Goal: Task Accomplishment & Management: Complete application form

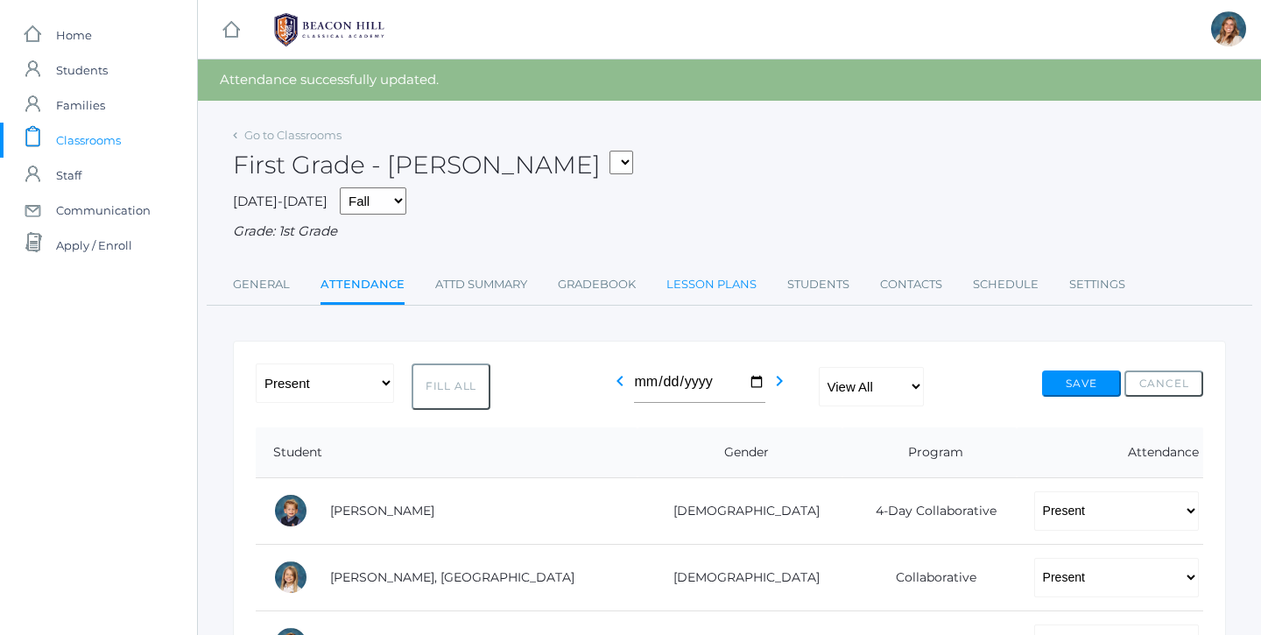
click at [710, 273] on link "Lesson Plans" at bounding box center [711, 284] width 90 height 35
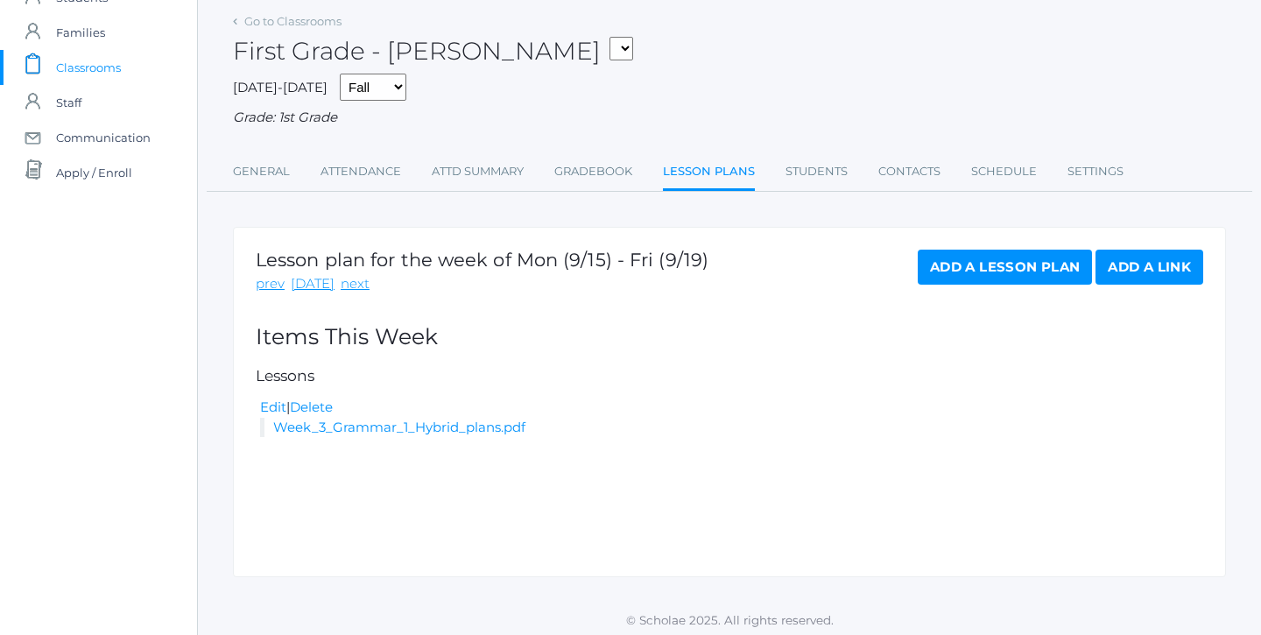
scroll to position [72, 0]
click at [353, 276] on link "next" at bounding box center [355, 285] width 29 height 20
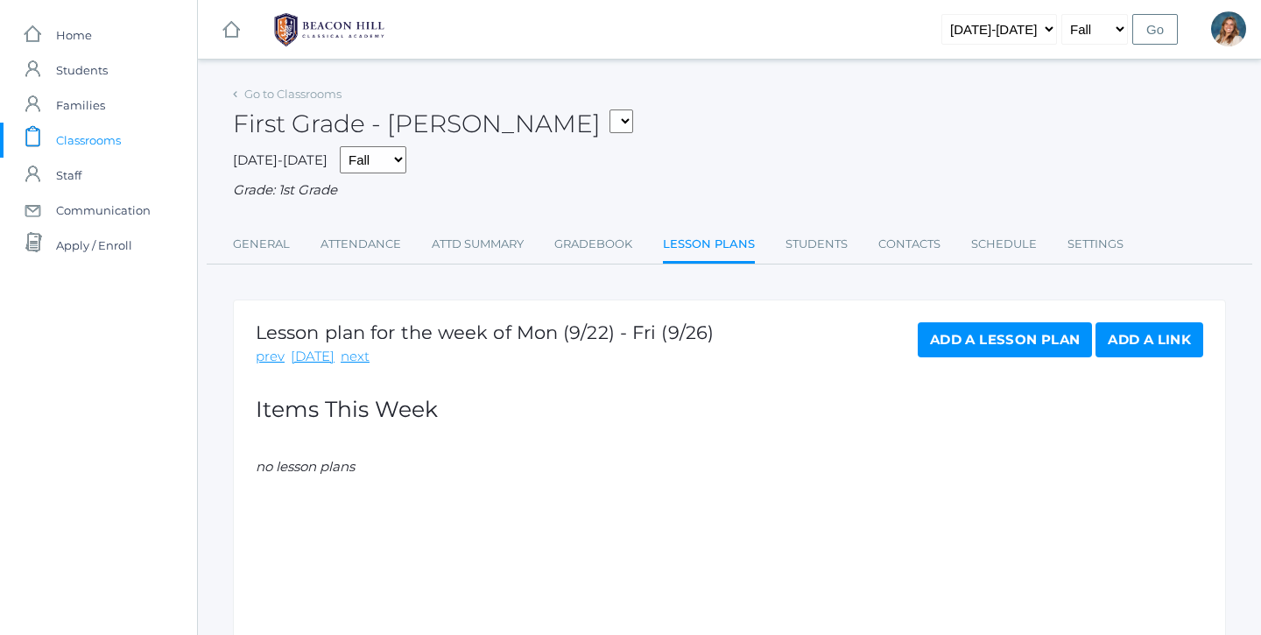
click at [942, 343] on link "Add a Lesson Plan" at bounding box center [1004, 339] width 174 height 35
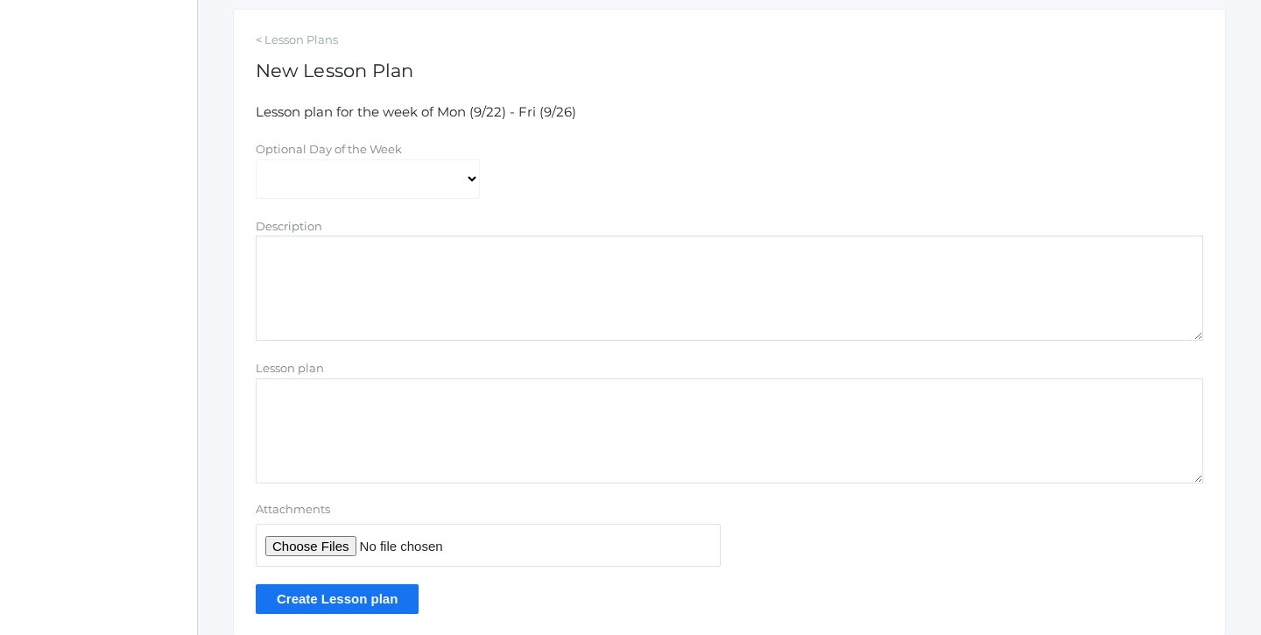
scroll to position [292, 0]
click at [314, 535] on input "Attachments" at bounding box center [488, 543] width 465 height 43
type input "C:\fakepath\Week 4 Grammar 1 Hybrid plans.pdf"
click at [324, 594] on input "Create Lesson plan" at bounding box center [337, 596] width 163 height 29
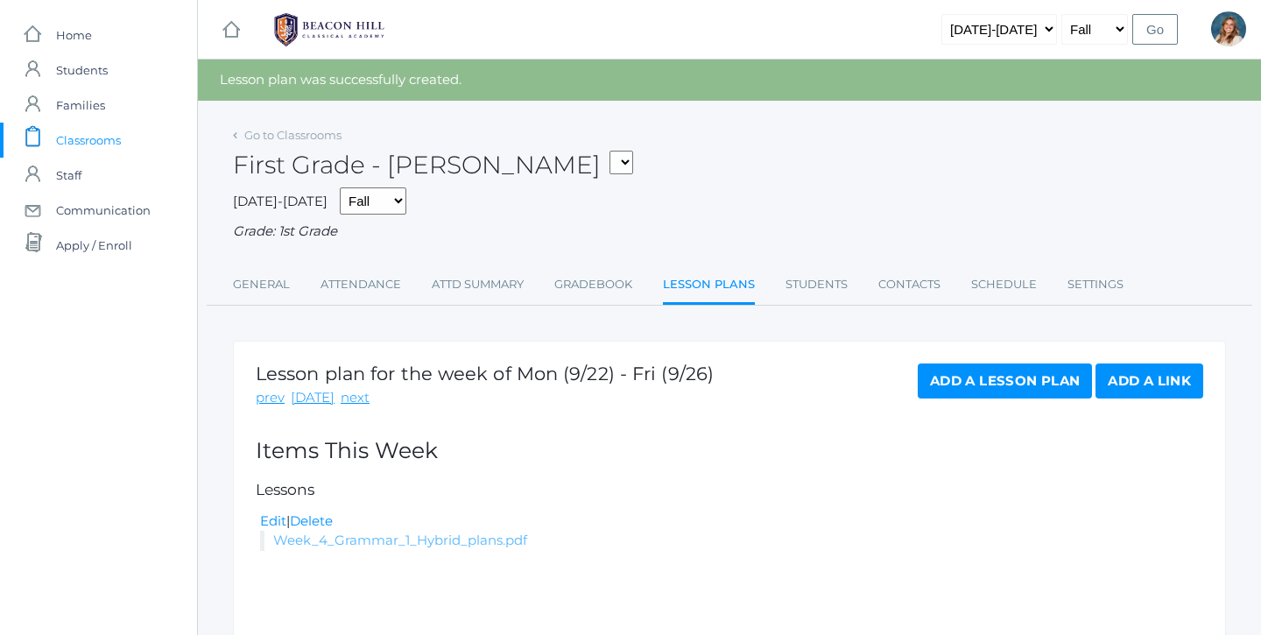
click at [409, 531] on link "Week_4_Grammar_1_Hybrid_plans.pdf" at bounding box center [400, 539] width 254 height 17
click at [93, 134] on span "Classrooms" at bounding box center [88, 140] width 65 height 35
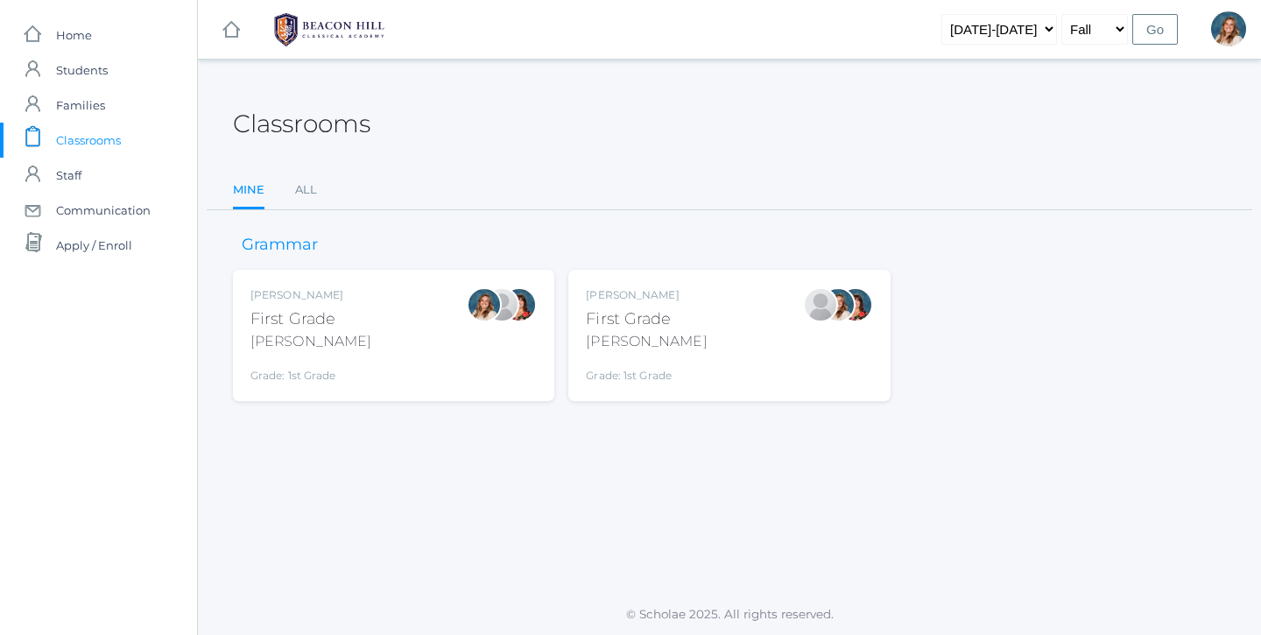
click at [691, 309] on div "[PERSON_NAME] First Grade [PERSON_NAME] Grade: 1st Grade 01LA" at bounding box center [729, 335] width 286 height 96
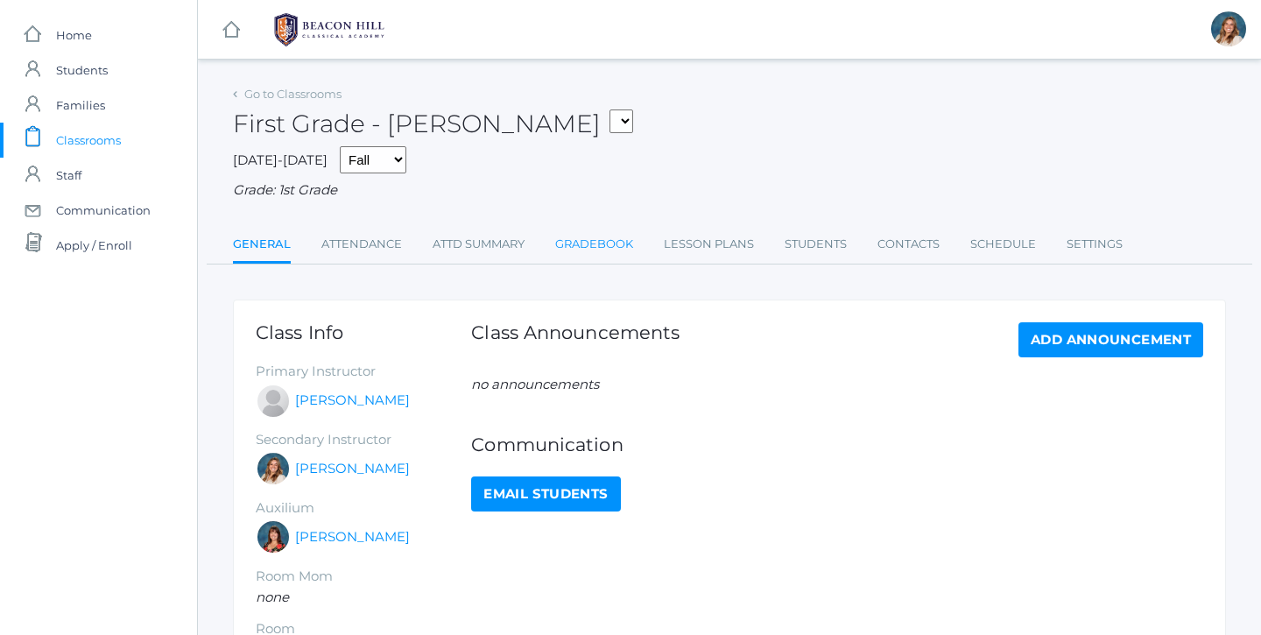
click at [601, 242] on link "Gradebook" at bounding box center [594, 244] width 78 height 35
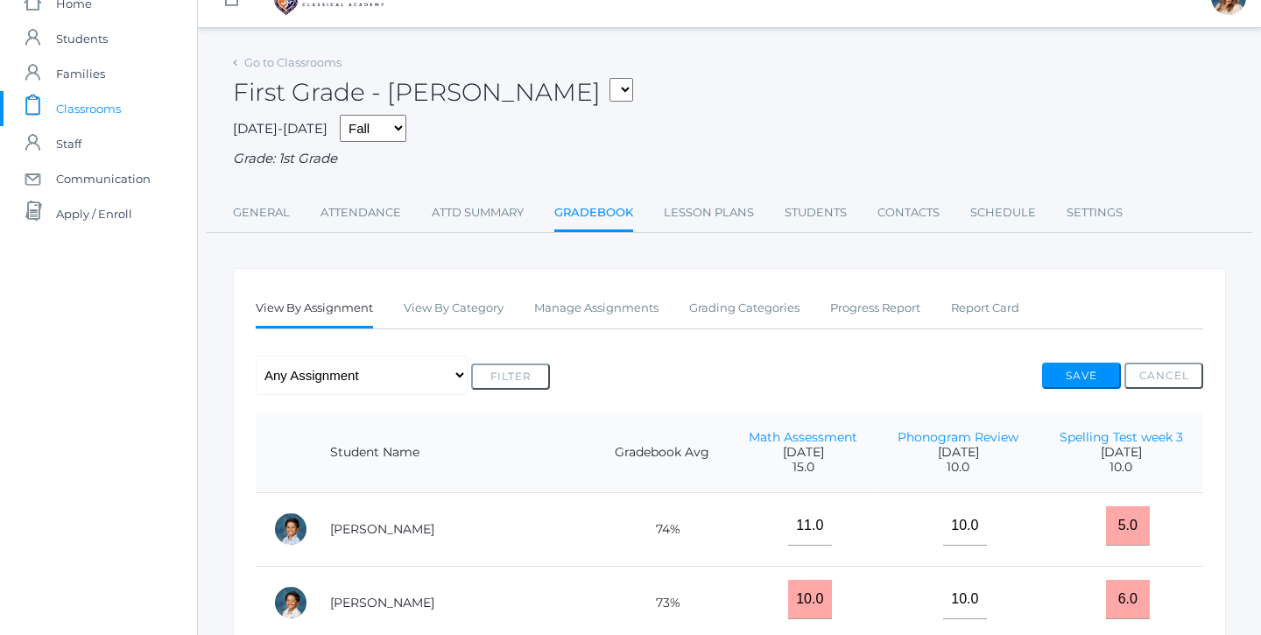
scroll to position [30, 0]
click at [699, 207] on link "Lesson Plans" at bounding box center [709, 214] width 90 height 35
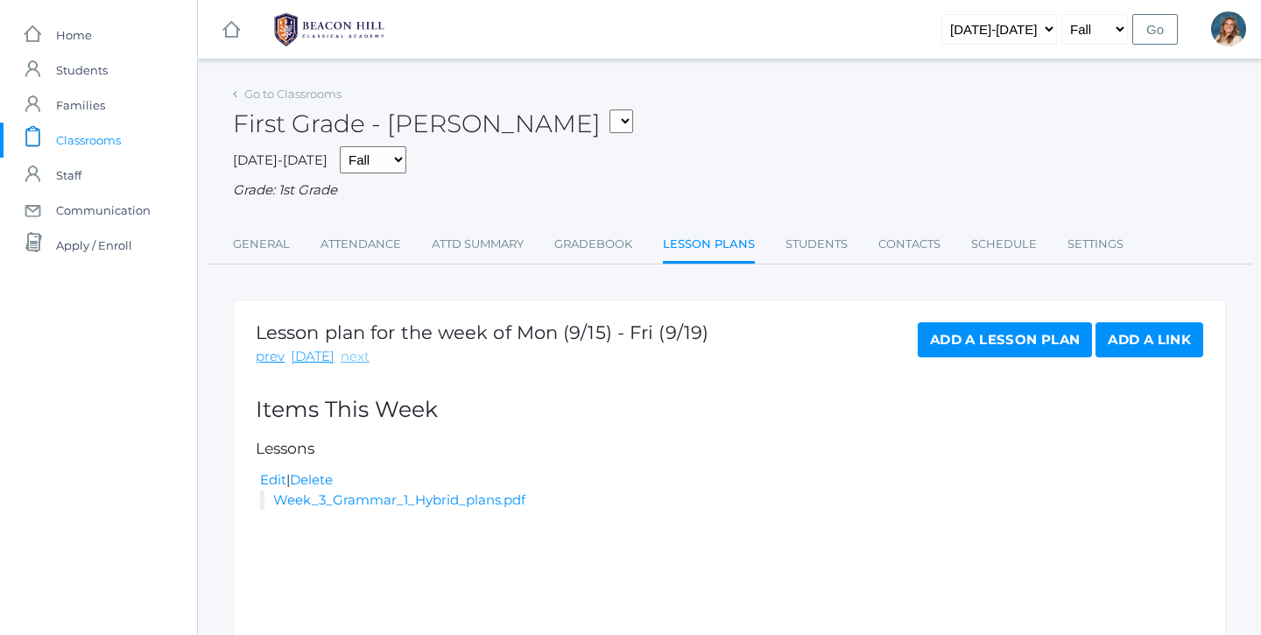
click at [341, 351] on link "next" at bounding box center [355, 357] width 29 height 20
click at [945, 328] on link "Add a Lesson Plan" at bounding box center [1004, 339] width 174 height 35
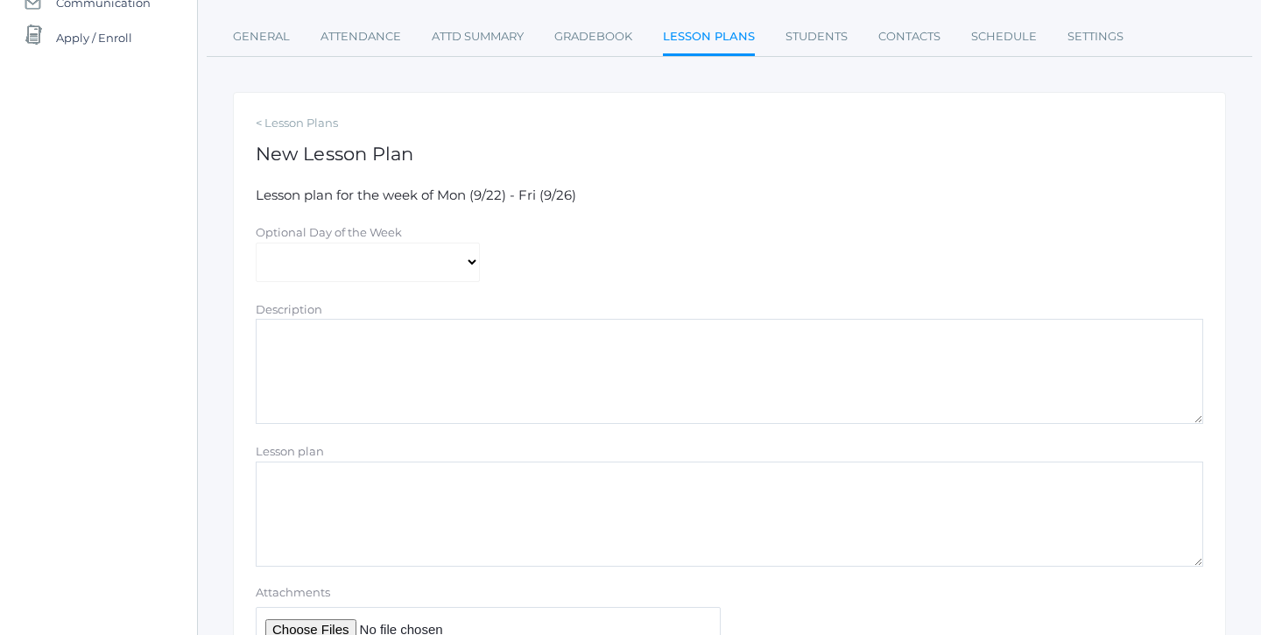
scroll to position [234, 0]
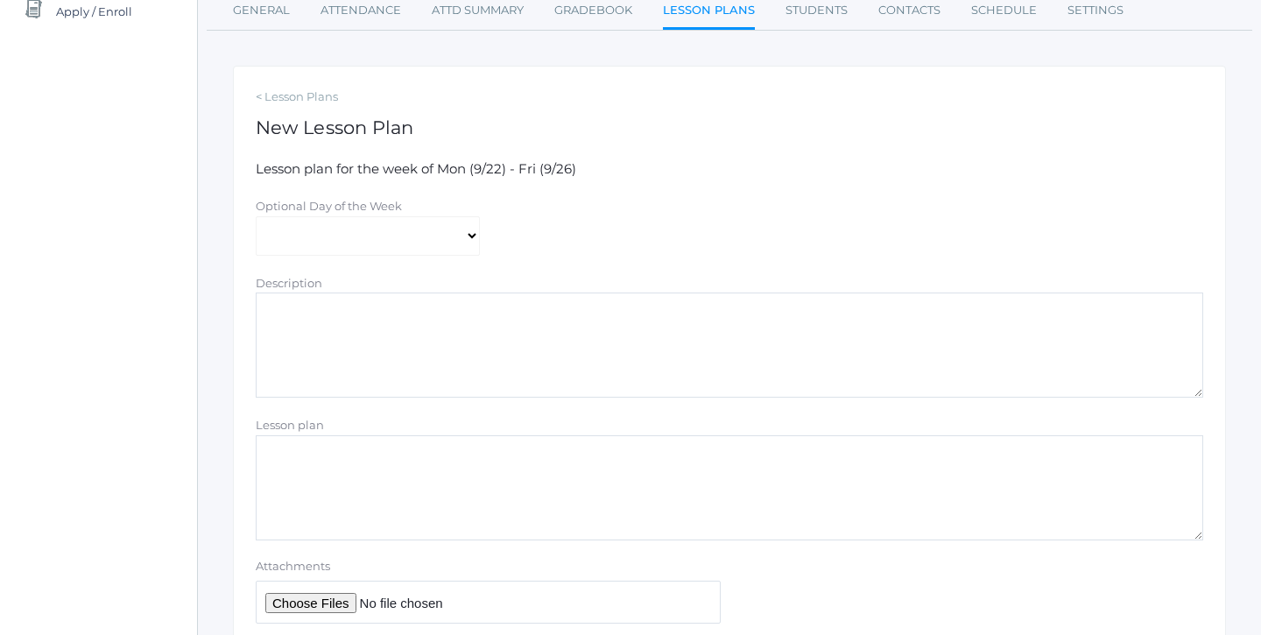
click at [314, 595] on input "Attachments" at bounding box center [488, 601] width 465 height 43
type input "C:\fakepath\Week 4 Grammar 1 Hybrid plans.pdf"
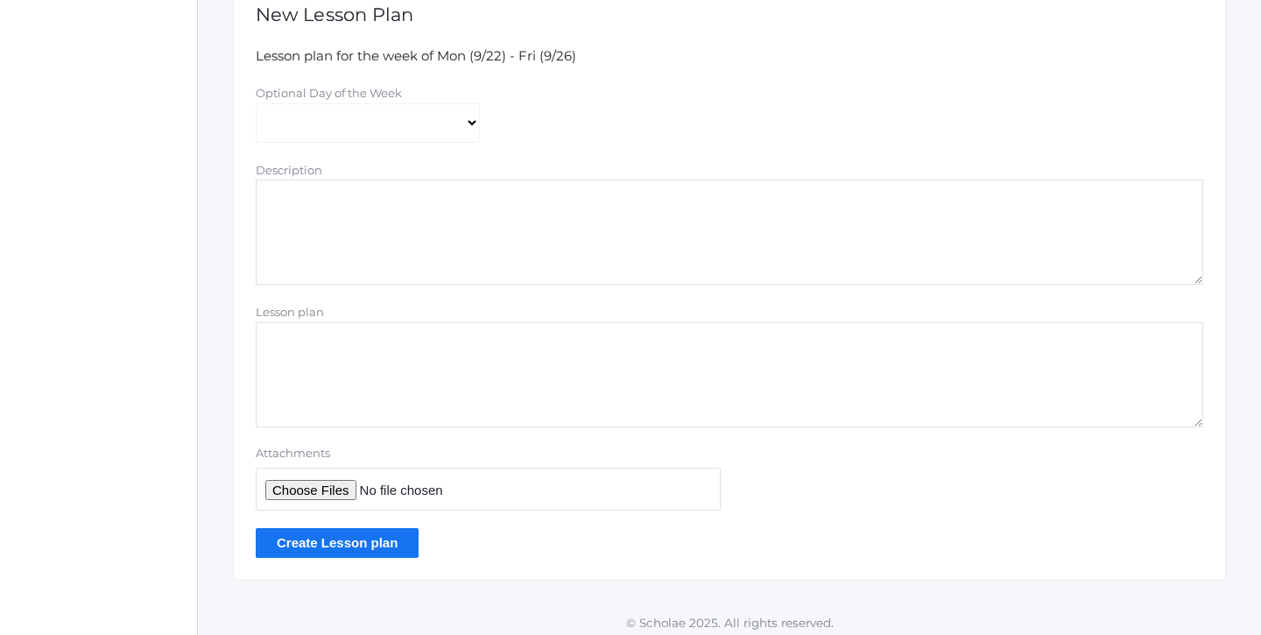
scroll to position [346, 0]
click at [337, 531] on input "Create Lesson plan" at bounding box center [337, 543] width 163 height 29
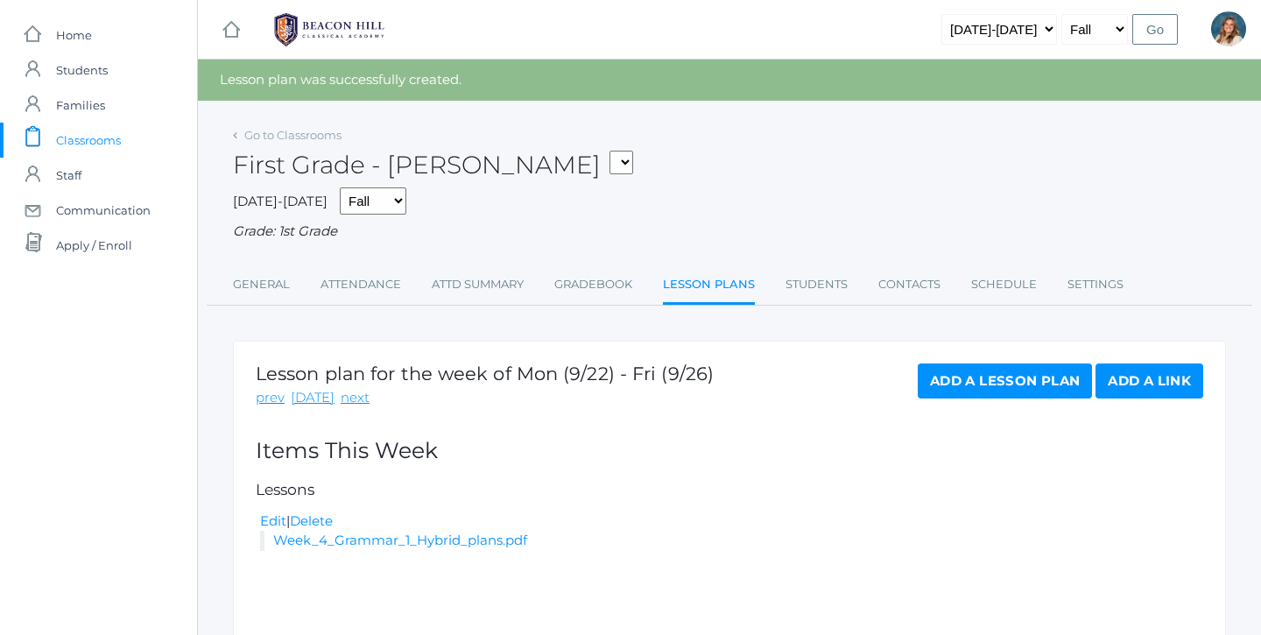
click at [88, 135] on span "Classrooms" at bounding box center [88, 140] width 65 height 35
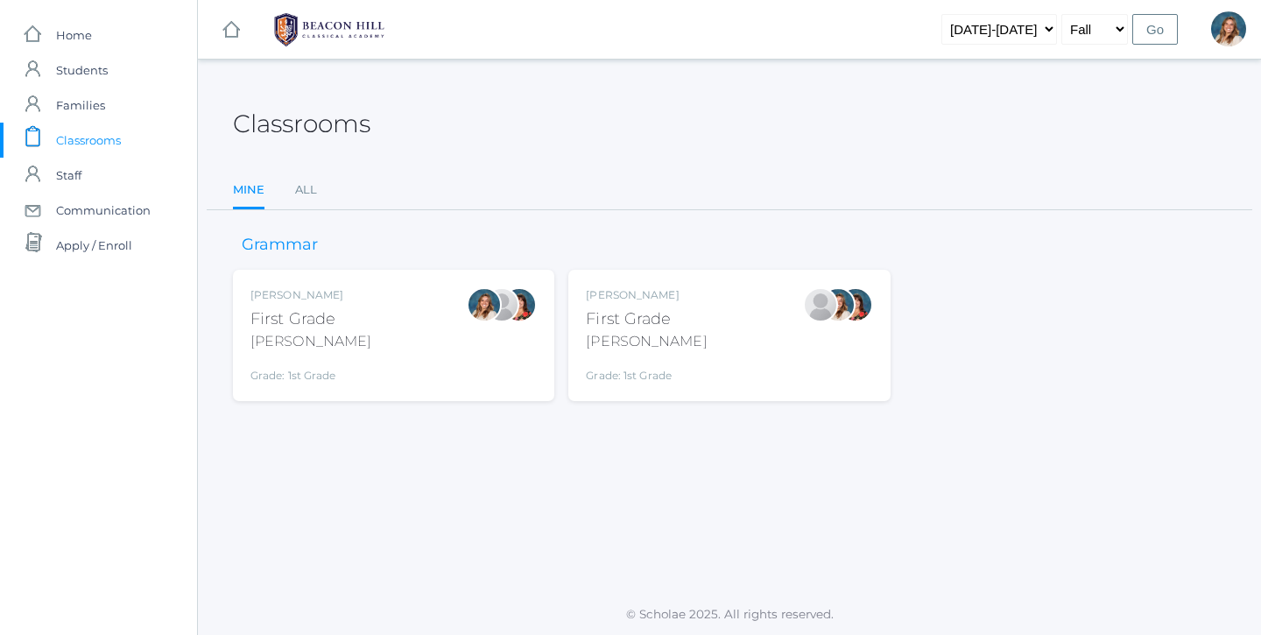
click at [355, 320] on div "Liv Barber First Grade Barber Grade: 1st Grade 01LA" at bounding box center [393, 335] width 286 height 96
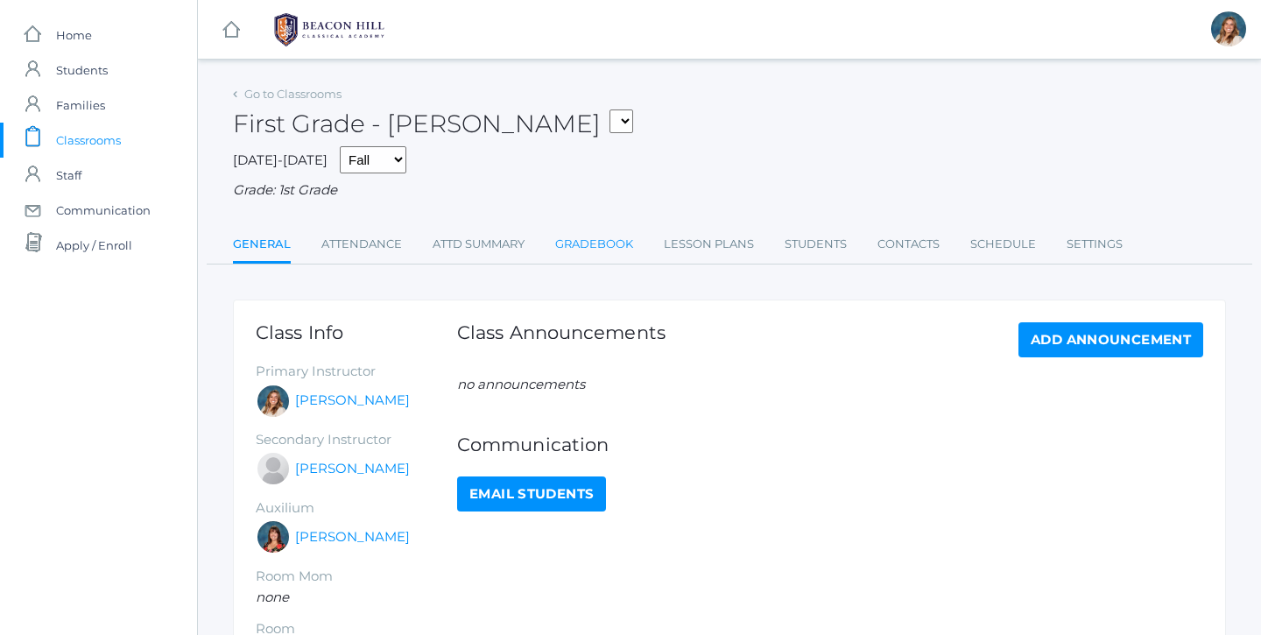
click at [583, 233] on link "Gradebook" at bounding box center [594, 244] width 78 height 35
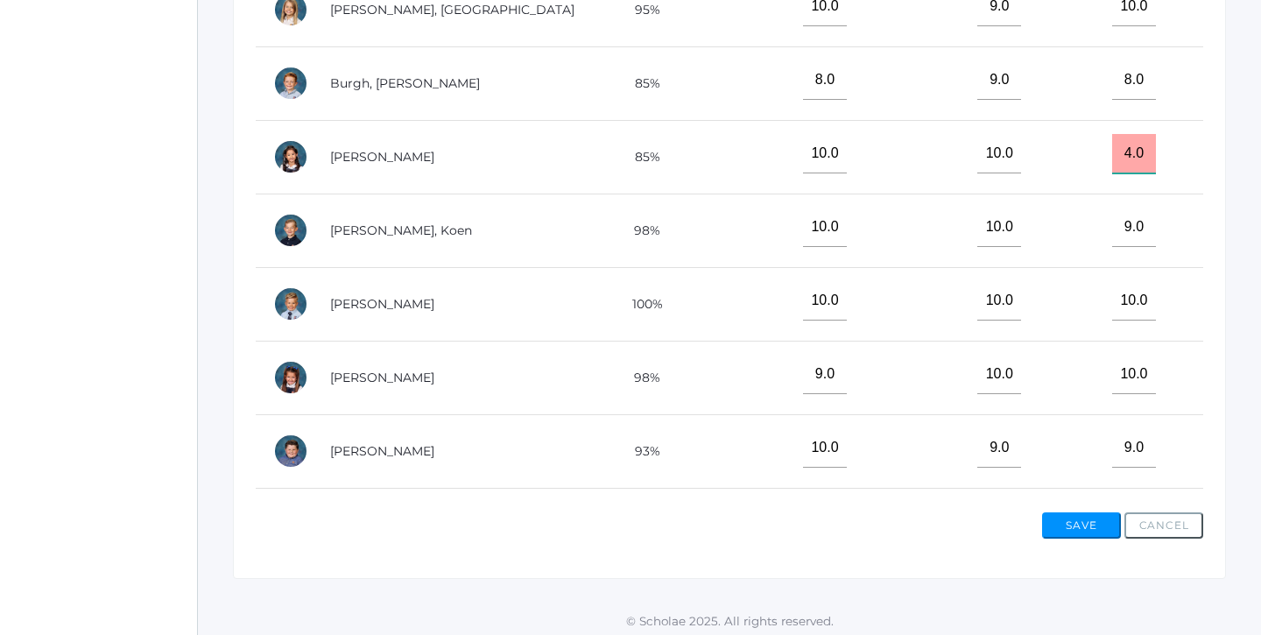
click at [1127, 137] on input "4.0" at bounding box center [1134, 153] width 44 height 39
click at [1086, 512] on button "Save" at bounding box center [1081, 525] width 79 height 26
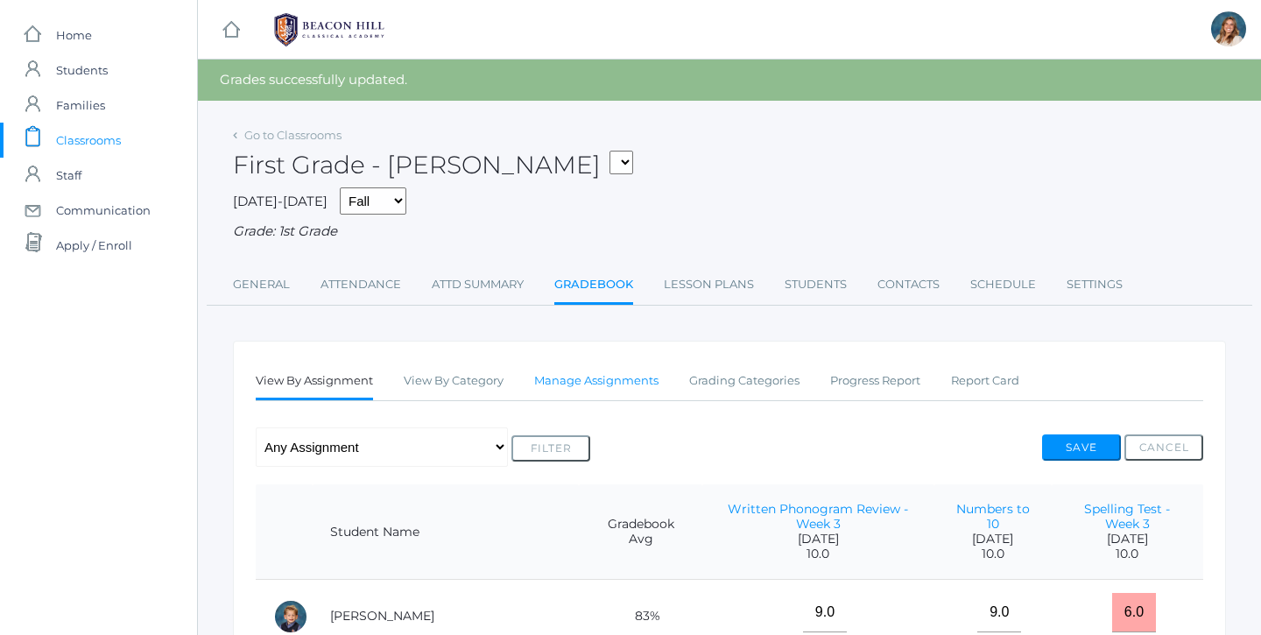
click at [619, 373] on link "Manage Assignments" at bounding box center [596, 380] width 124 height 35
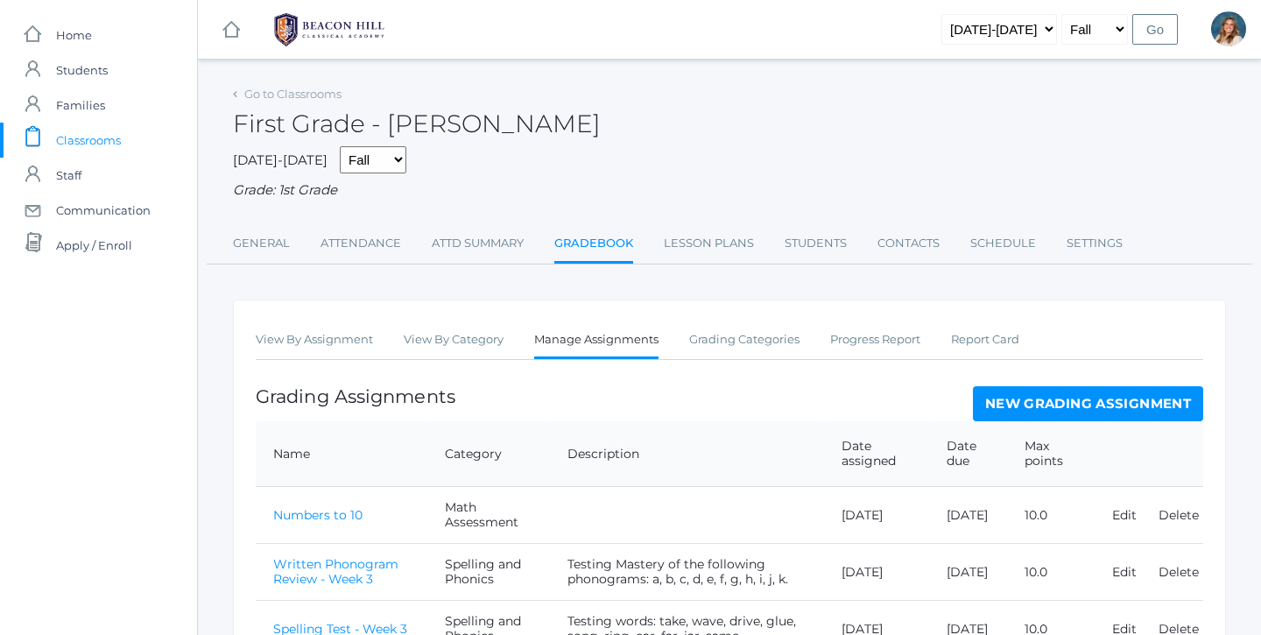
click at [986, 386] on link "New Grading Assignment" at bounding box center [1088, 403] width 230 height 35
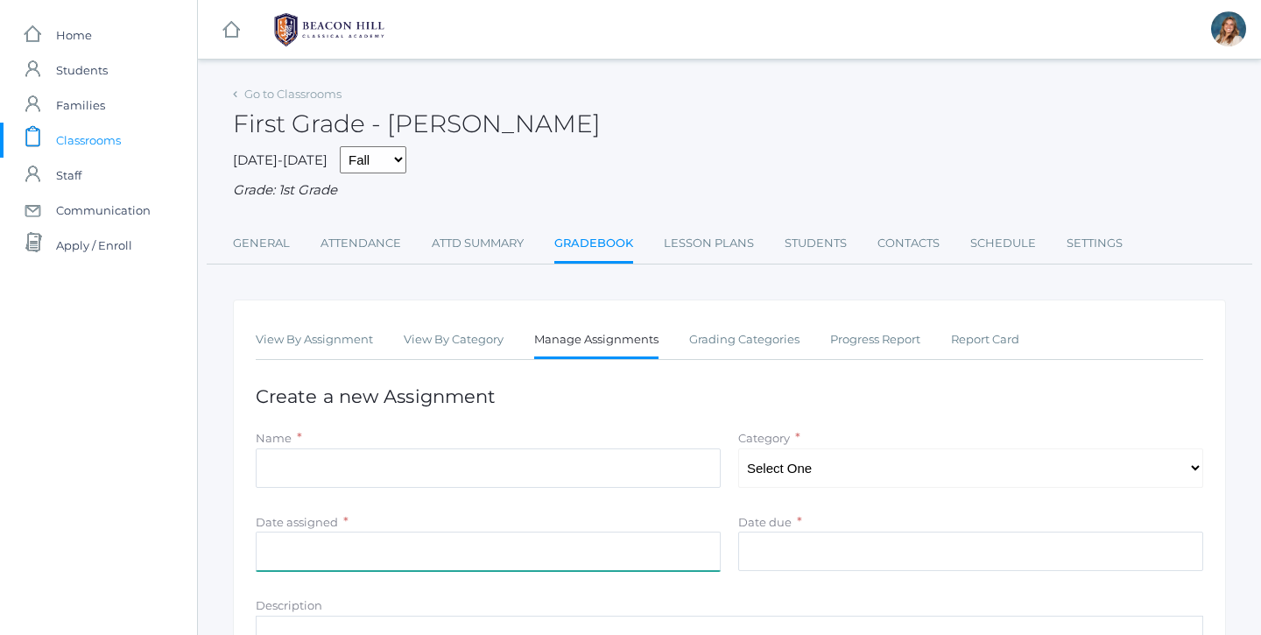
click at [476, 531] on input "Date assigned" at bounding box center [488, 550] width 465 height 39
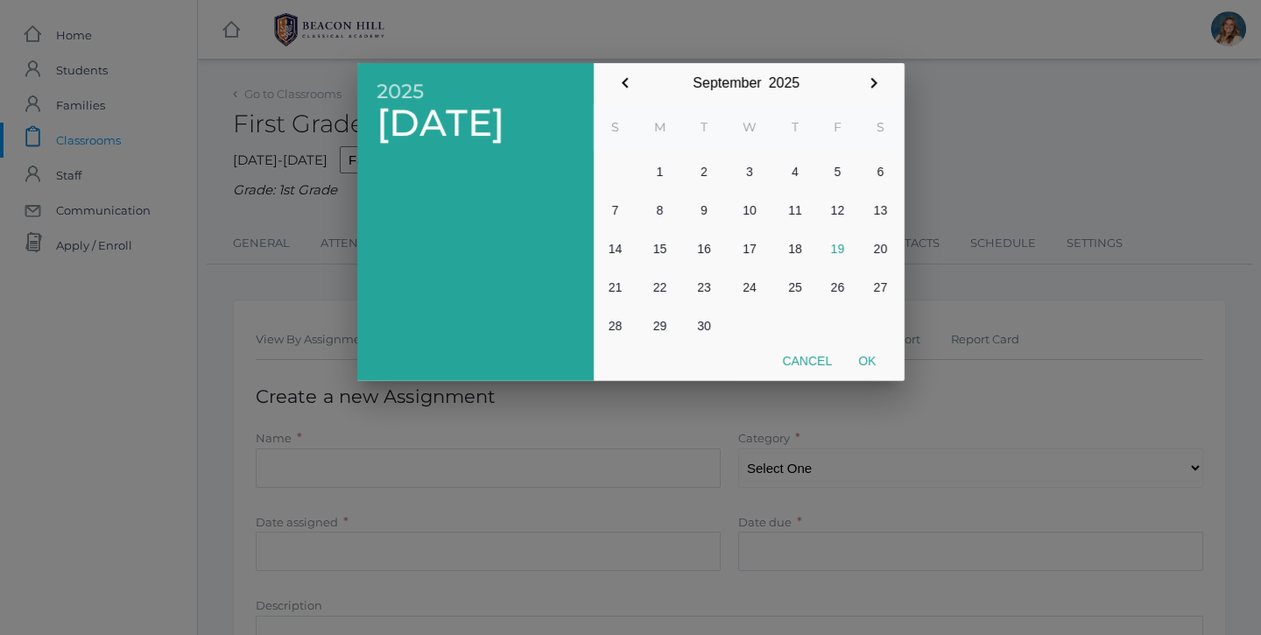
click at [474, 477] on div at bounding box center [630, 238] width 1261 height 793
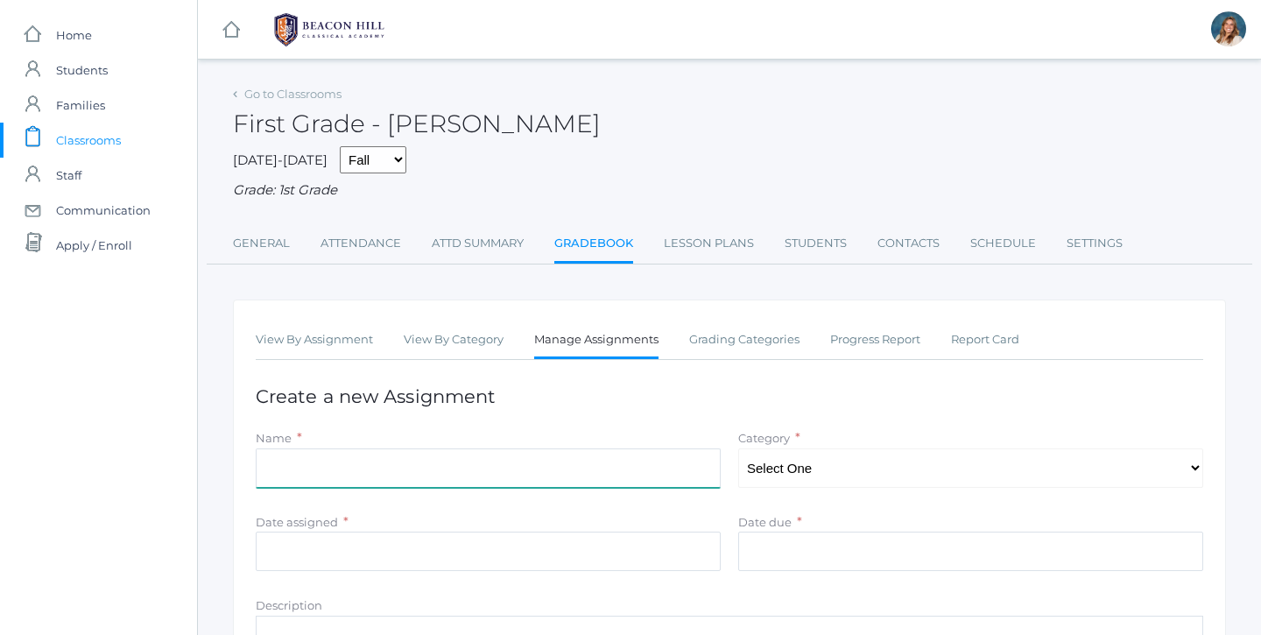
click at [439, 463] on input "Name" at bounding box center [488, 467] width 465 height 39
type input "Assessment E"
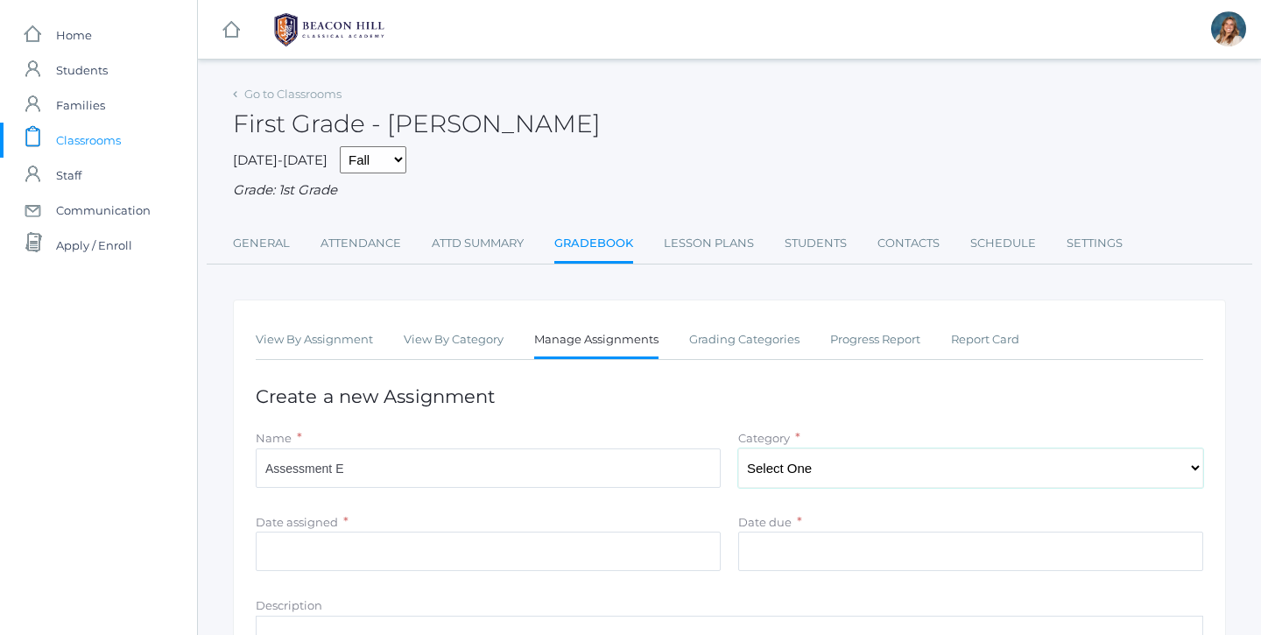
select select "1055"
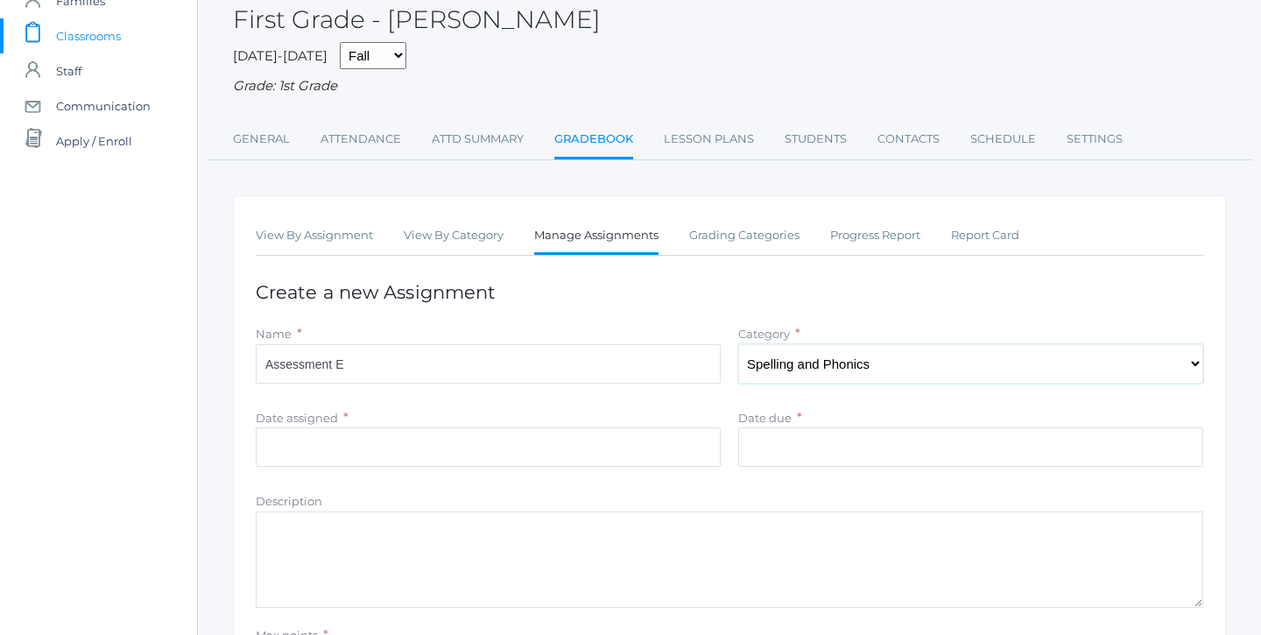
scroll to position [111, 0]
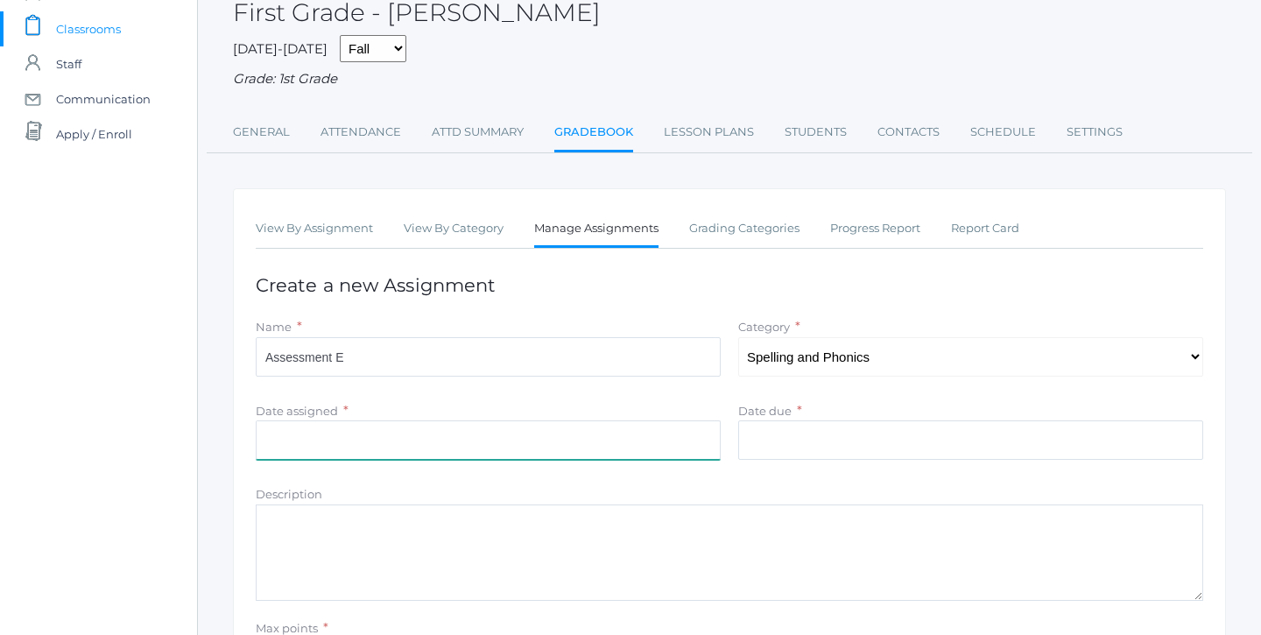
click at [569, 420] on input "Date assigned" at bounding box center [488, 439] width 465 height 39
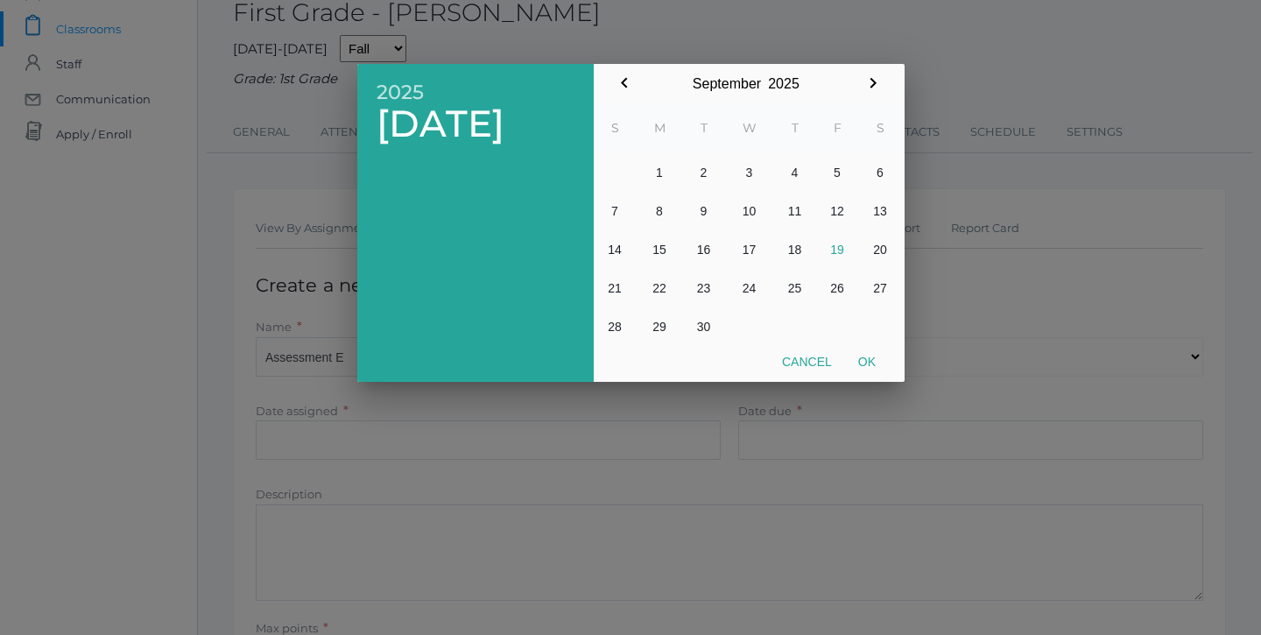
click at [834, 252] on button "19" at bounding box center [837, 249] width 43 height 39
click at [864, 348] on button "Ok" at bounding box center [867, 362] width 44 height 32
type input "[DATE]"
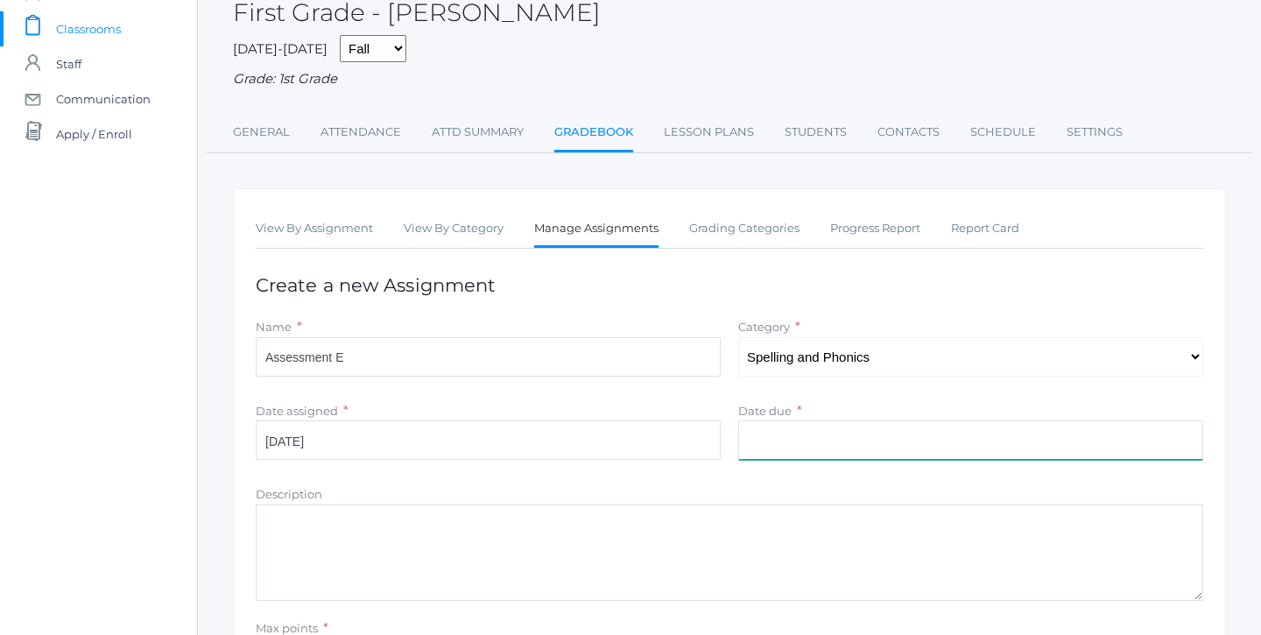
click at [851, 420] on input "Date due" at bounding box center [970, 439] width 465 height 39
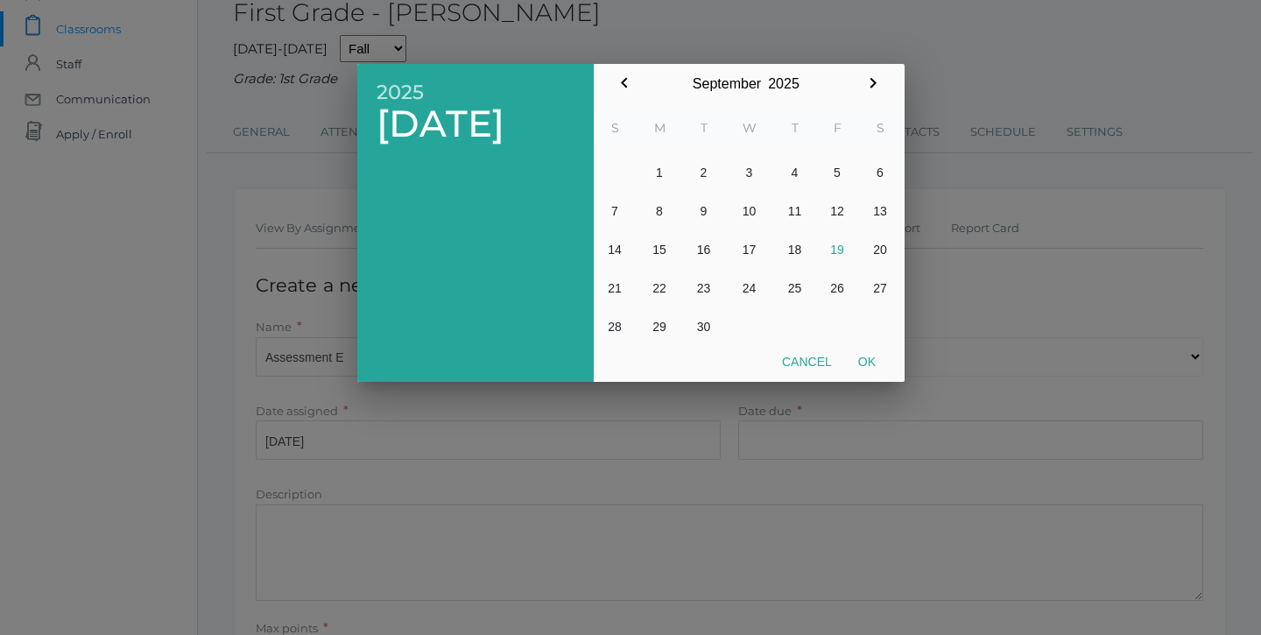
click at [833, 248] on button "19" at bounding box center [837, 249] width 43 height 39
click at [861, 374] on button "Ok" at bounding box center [867, 362] width 44 height 32
type input "[DATE]"
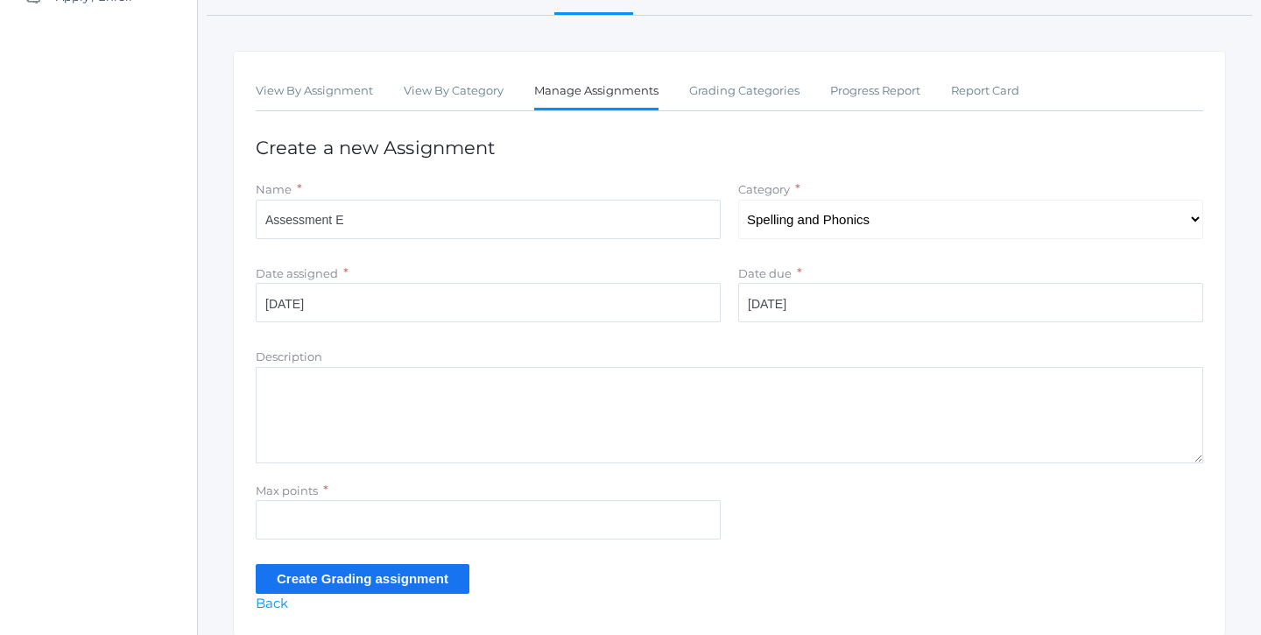
scroll to position [281, 0]
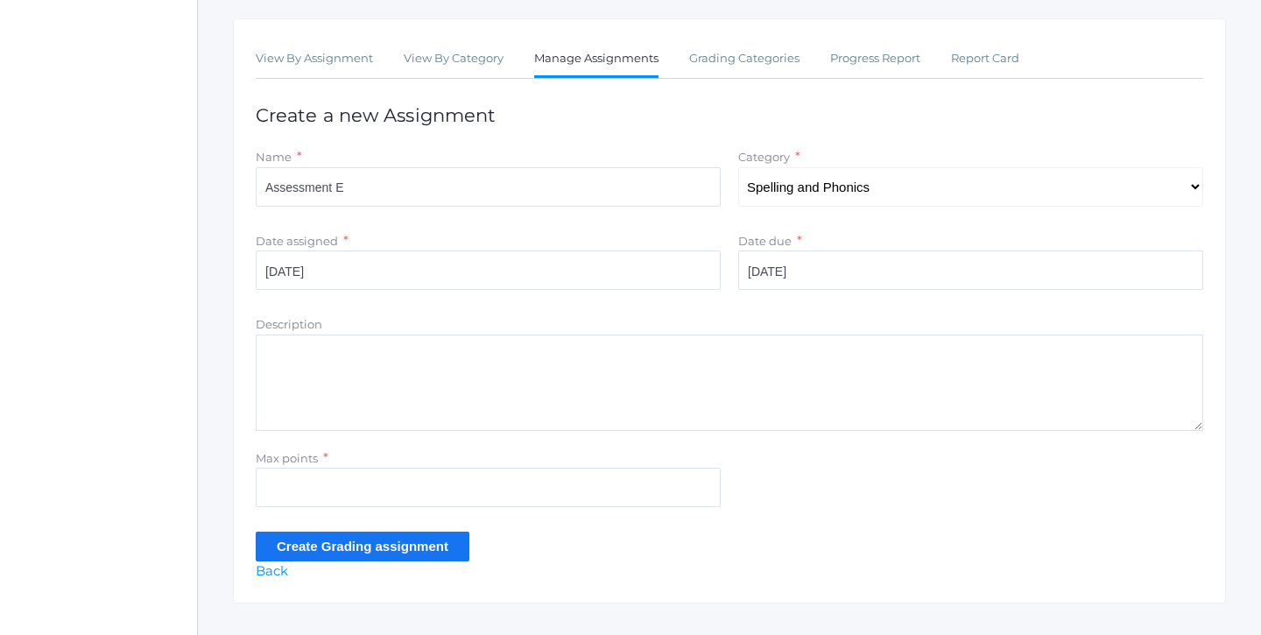
click at [355, 376] on textarea "Description" at bounding box center [729, 382] width 947 height 96
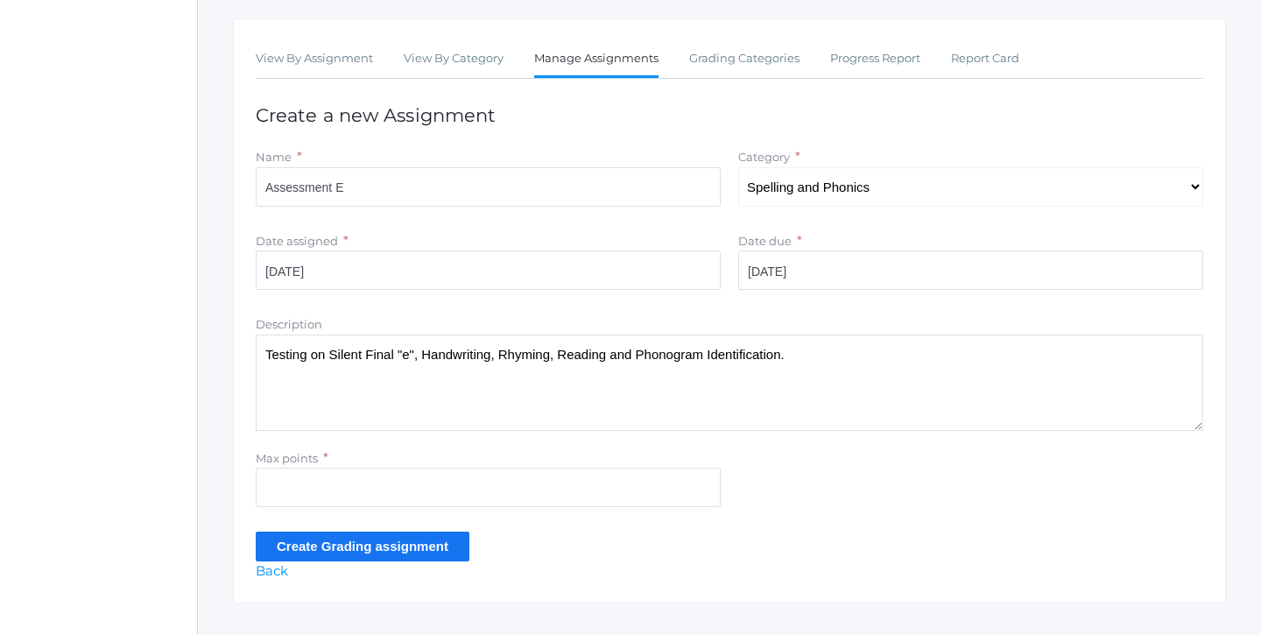
click at [418, 346] on textarea "Testing on Silent Final "e", Handwriting, Rhyming, Reading and Phonogram Identi…" at bounding box center [729, 382] width 947 height 96
click at [844, 345] on textarea "Testing on Silent Final "e", Handwriting, Rhyming, Reading and Phonogram Identi…" at bounding box center [729, 382] width 947 height 96
type textarea "Testing on Silent Final "e", Handwriting, Rhyming, Reading and Phonogram Identi…"
click at [420, 486] on input "Max points" at bounding box center [488, 486] width 465 height 39
type input "27"
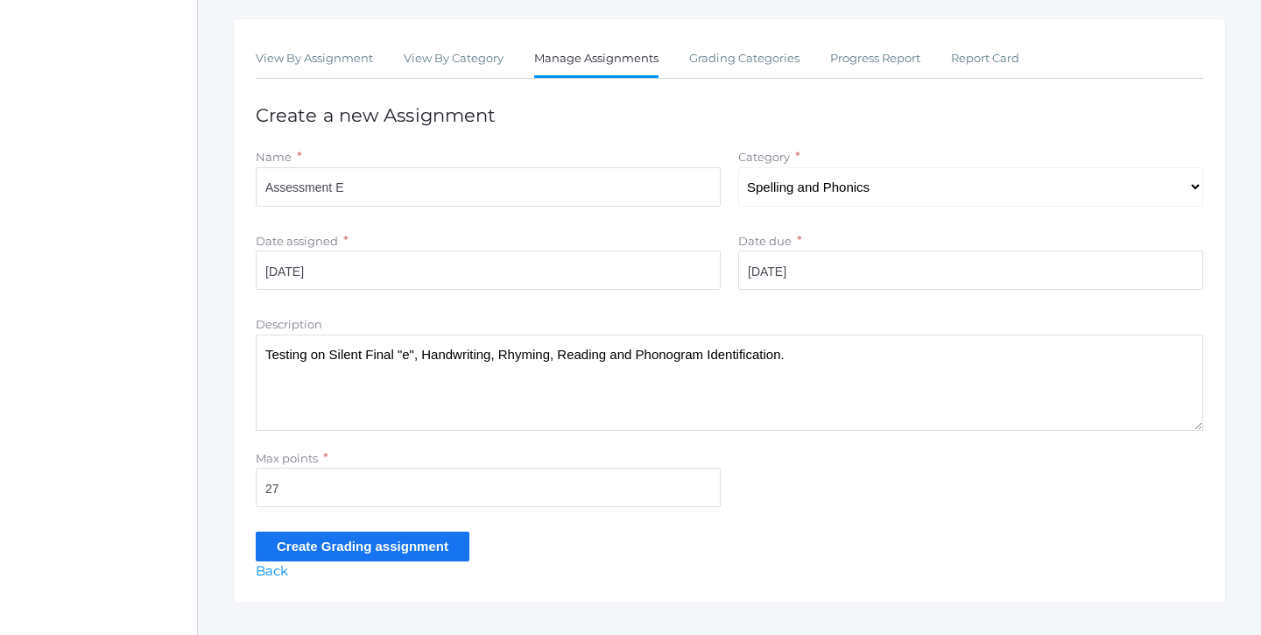
click at [421, 543] on input "Create Grading assignment" at bounding box center [363, 545] width 214 height 29
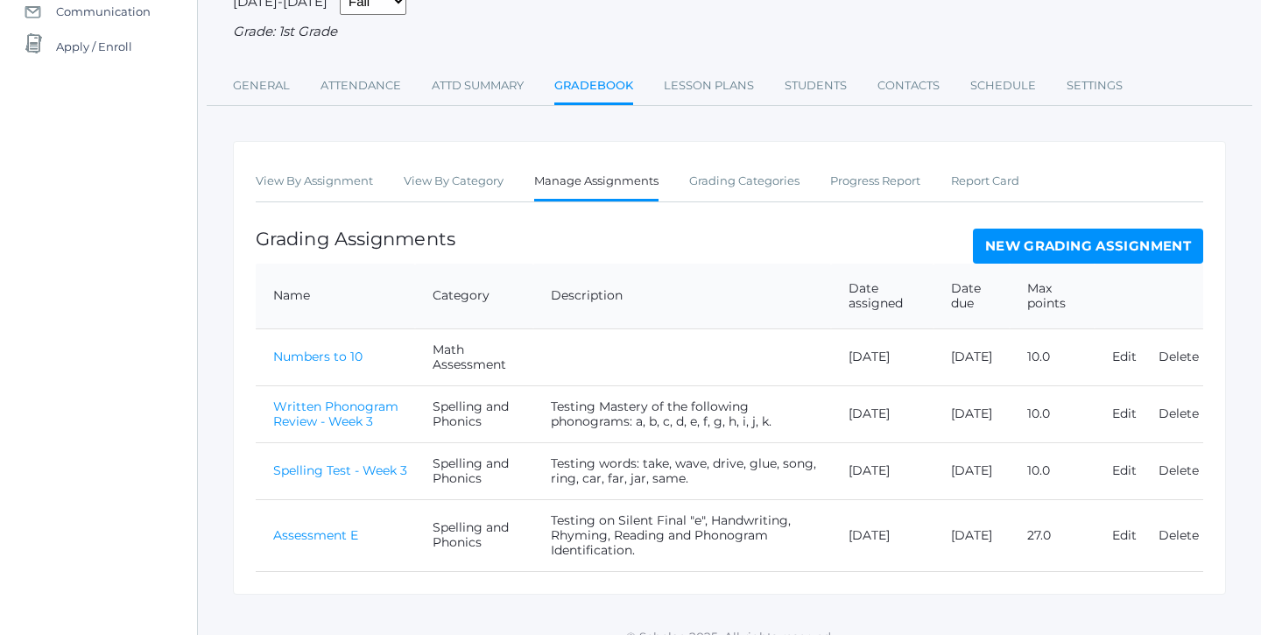
scroll to position [197, 0]
